Goal: Register for event/course

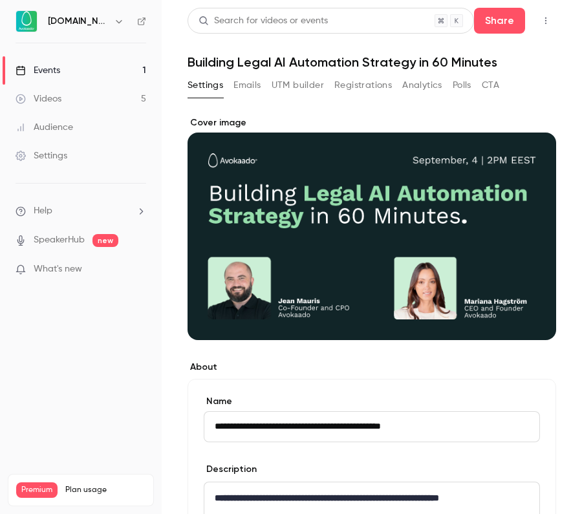
click at [86, 66] on link "Events 1" at bounding box center [81, 70] width 162 height 28
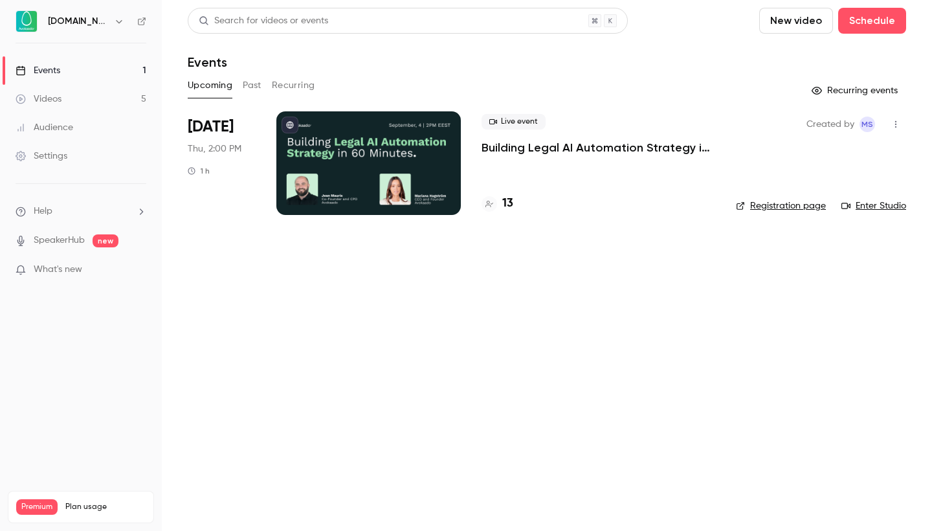
click at [507, 202] on h4 "13" at bounding box center [507, 203] width 11 height 17
